Goal: Transaction & Acquisition: Purchase product/service

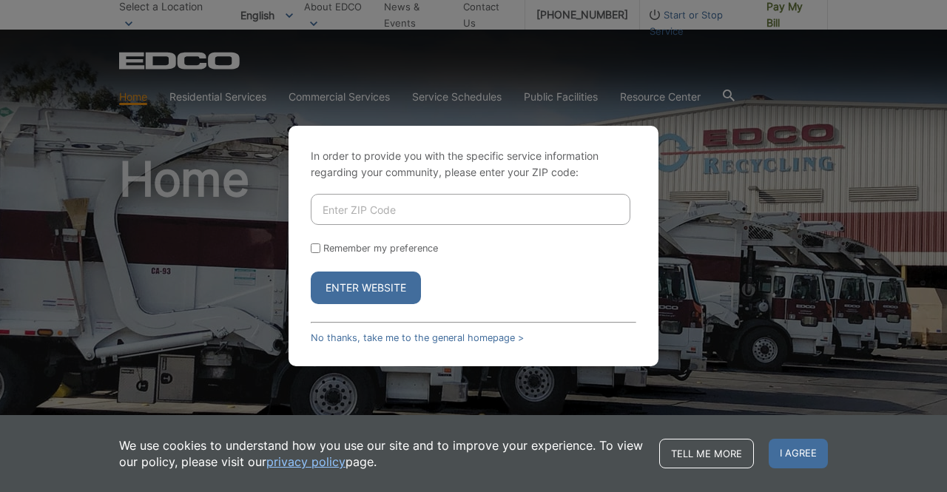
click at [89, 213] on div "In order to provide you with the specific service information regarding your co…" at bounding box center [473, 246] width 947 height 492
click at [101, 192] on div "In order to provide you with the specific service information regarding your co…" at bounding box center [473, 246] width 947 height 492
click at [325, 214] on input "Enter ZIP Code" at bounding box center [470, 209] width 319 height 31
type input "92019"
click at [349, 285] on button "Enter Website" at bounding box center [366, 287] width 110 height 33
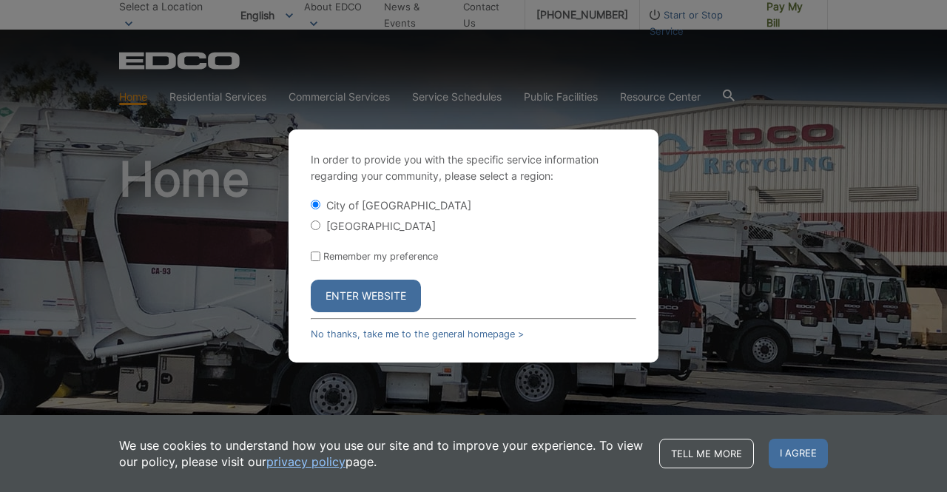
click at [312, 226] on input "[GEOGRAPHIC_DATA]" at bounding box center [316, 225] width 10 height 10
radio input "true"
click at [365, 298] on button "Enter Website" at bounding box center [366, 296] width 110 height 33
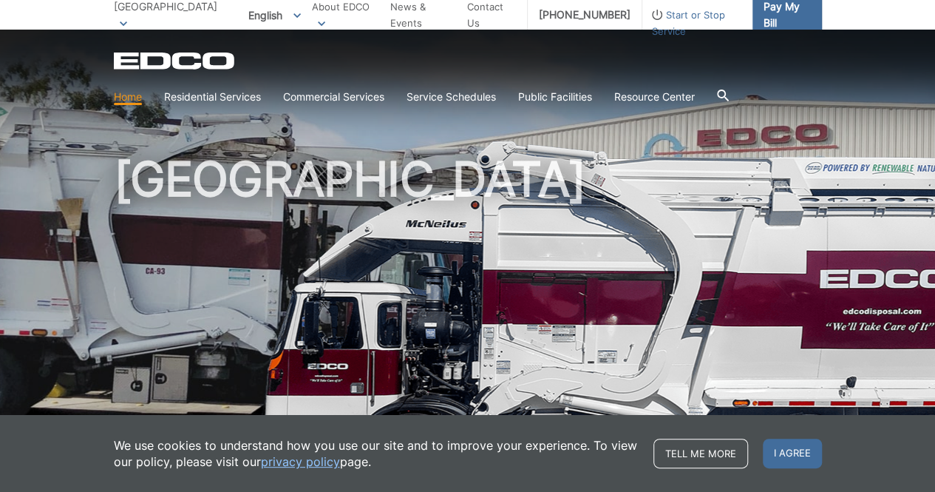
click at [794, 24] on link "Pay My Bill" at bounding box center [788, 15] width 70 height 30
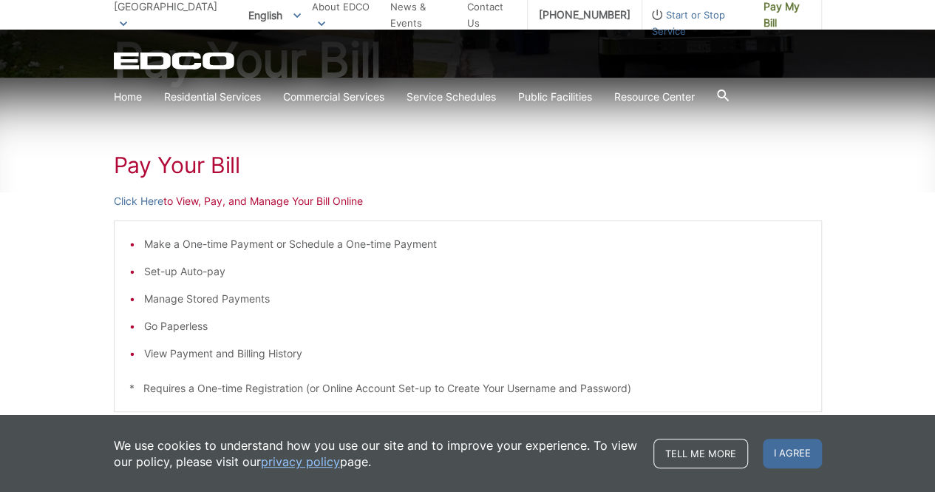
scroll to position [183, 0]
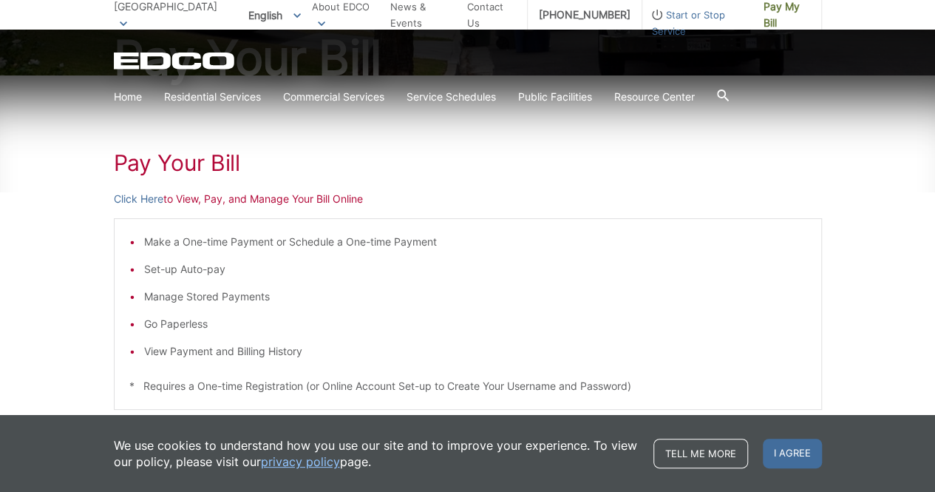
click at [305, 201] on p "Click Here to View, Pay, and Manage Your Bill Online" at bounding box center [468, 199] width 708 height 16
click at [328, 203] on p "Click Here to View, Pay, and Manage Your Bill Online" at bounding box center [468, 199] width 708 height 16
click at [149, 199] on link "Click Here" at bounding box center [139, 199] width 50 height 16
